Goal: Information Seeking & Learning: Learn about a topic

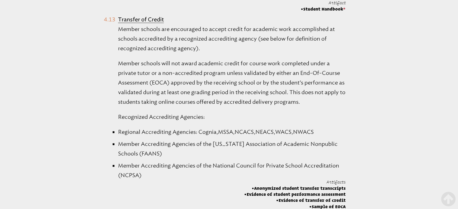
scroll to position [1168, 0]
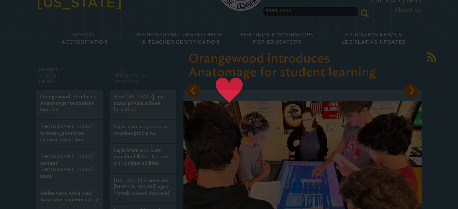
scroll to position [65, 0]
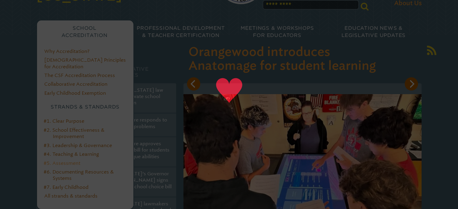
click at [72, 160] on link "#5. Assessment" at bounding box center [62, 163] width 37 height 6
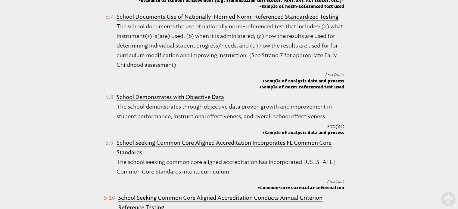
scroll to position [733, 0]
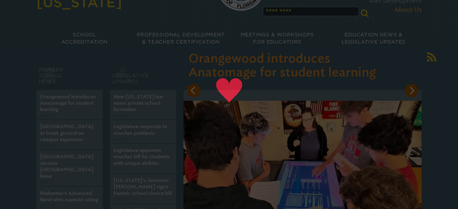
scroll to position [79, 0]
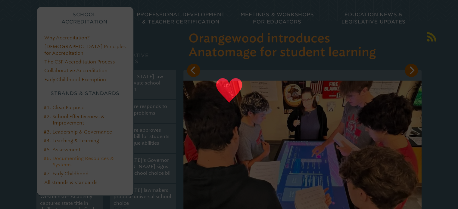
click at [87, 156] on link "#6. Documenting Resources & Systems" at bounding box center [79, 162] width 70 height 12
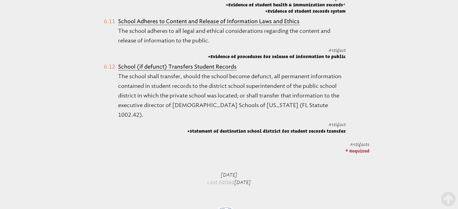
scroll to position [997, 0]
